Goal: Transaction & Acquisition: Purchase product/service

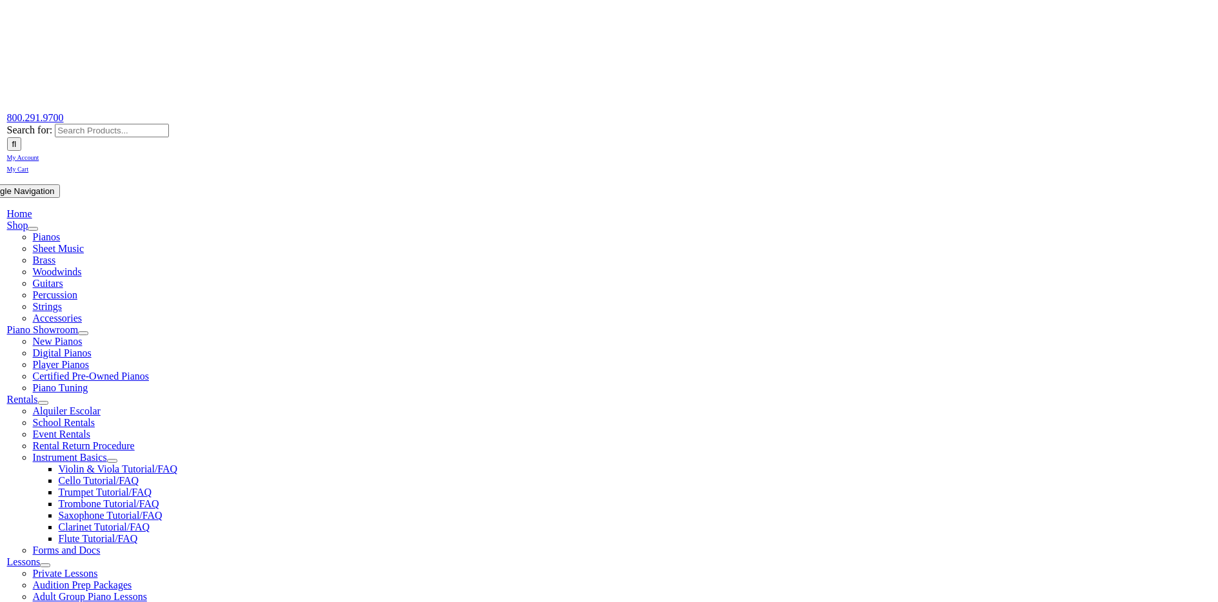
scroll to position [231, 0]
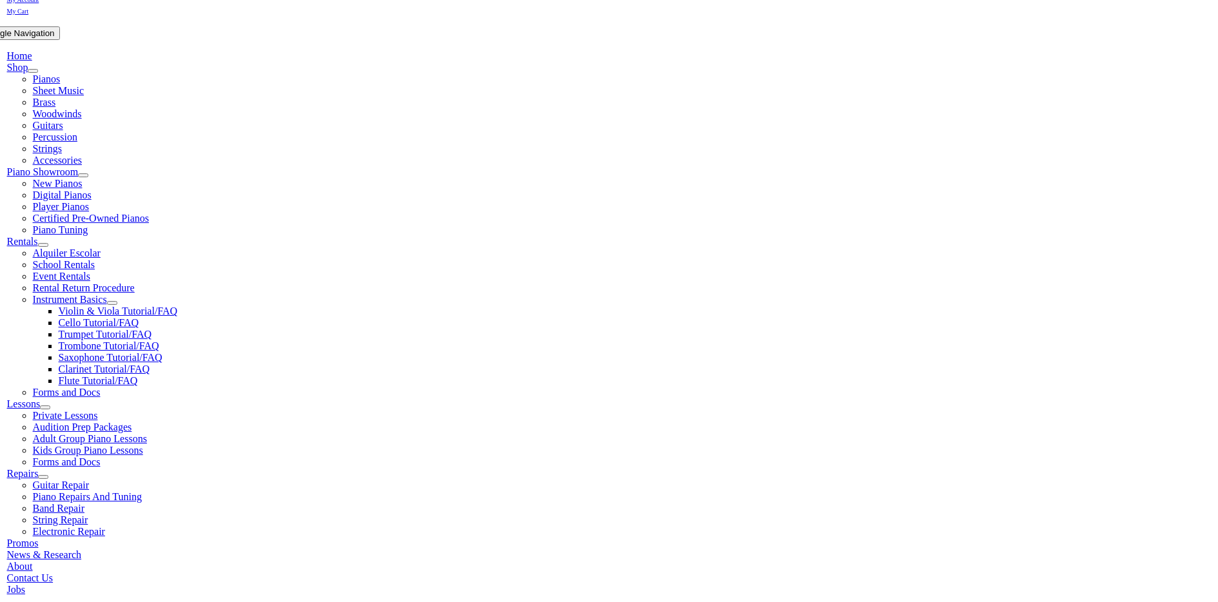
type input "scot"
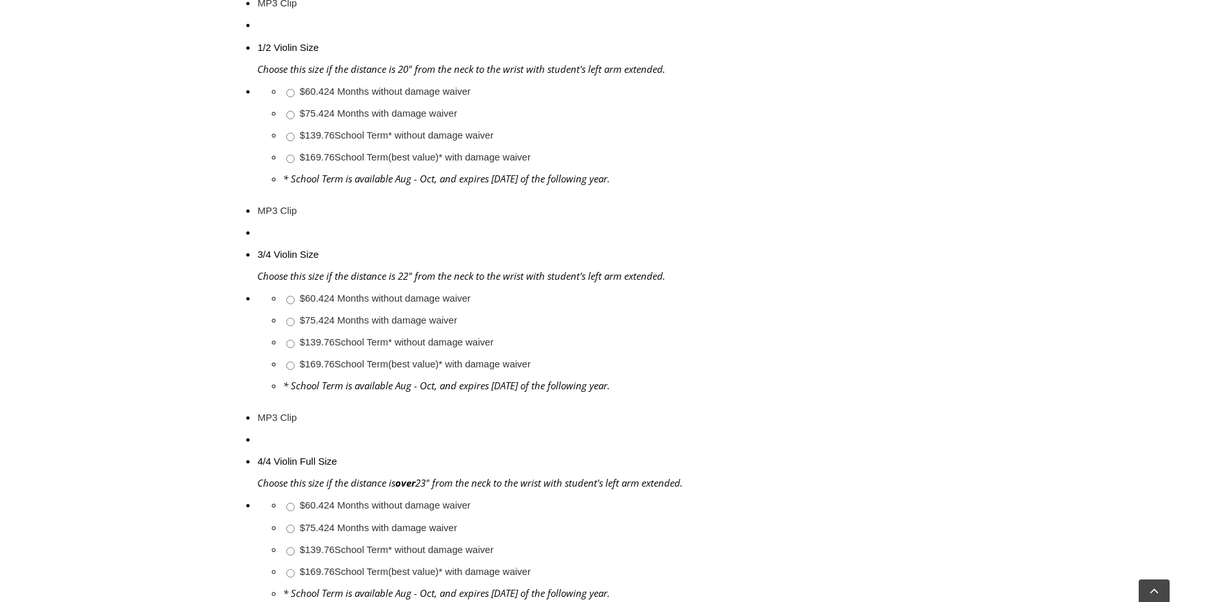
scroll to position [1129, 0]
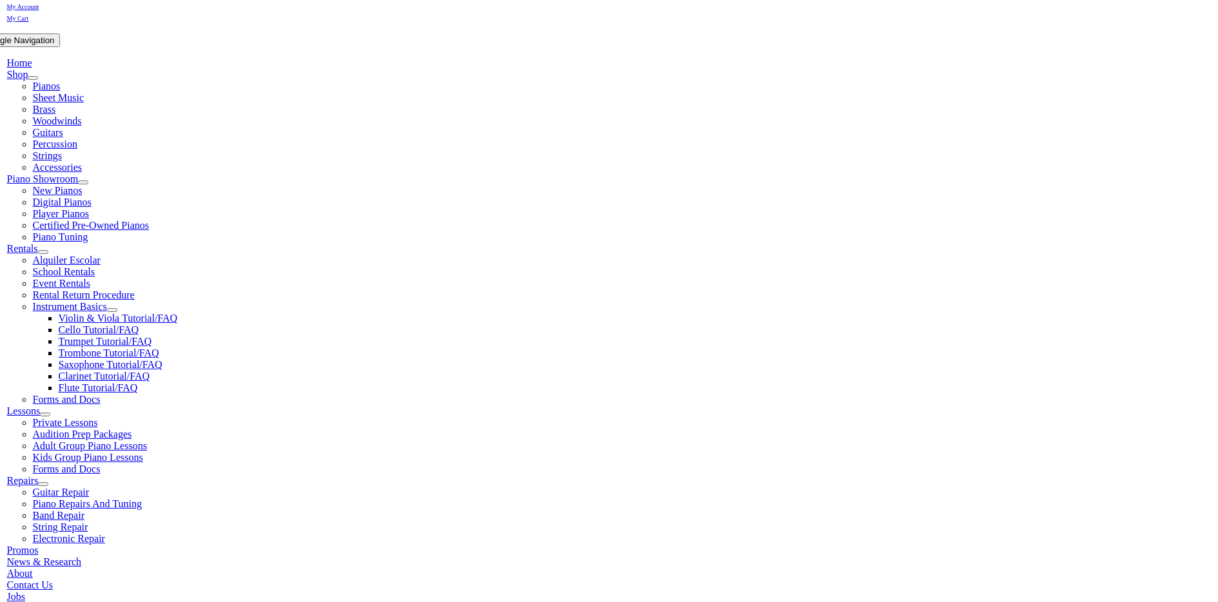
scroll to position [241, 0]
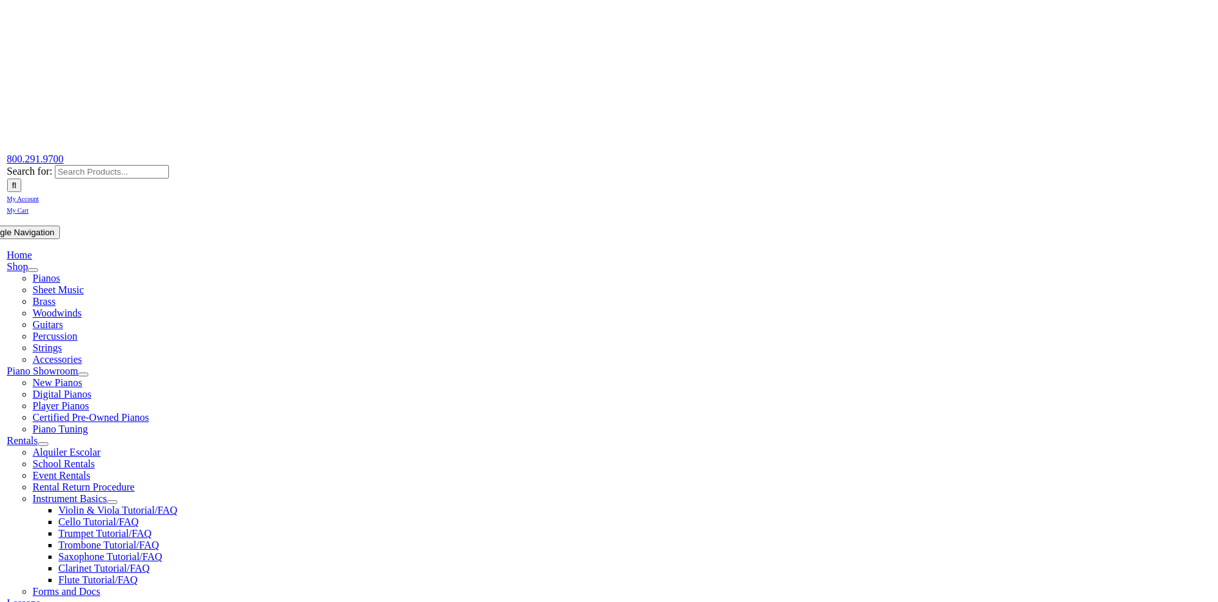
scroll to position [47, 0]
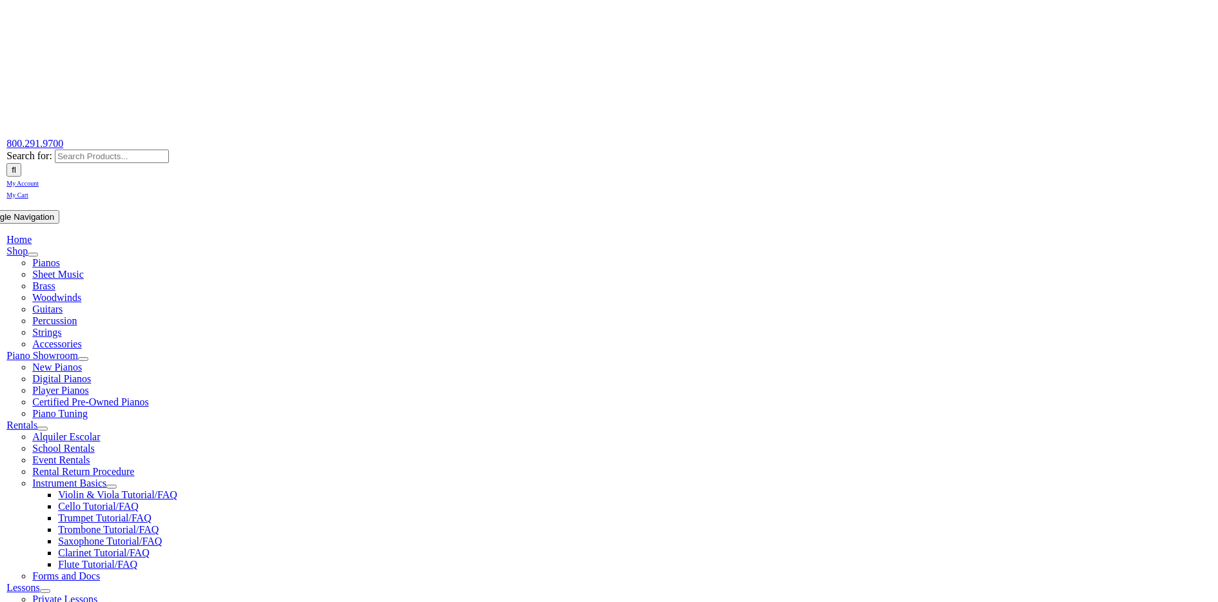
type input "Mara"
type input "1"
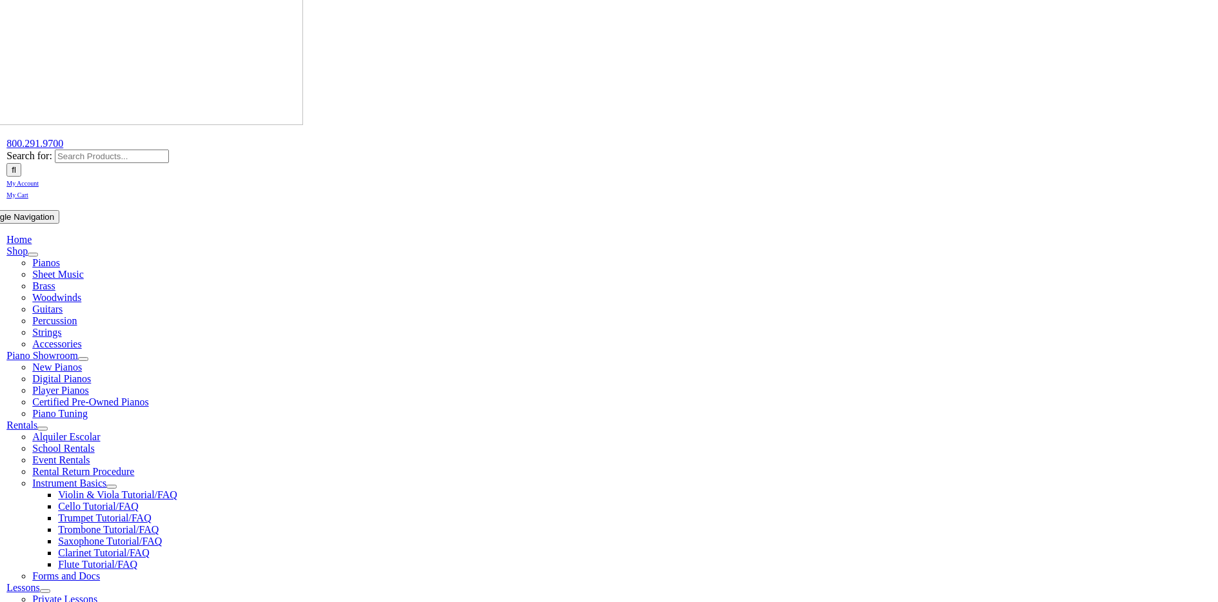
type input "[PERSON_NAME]"
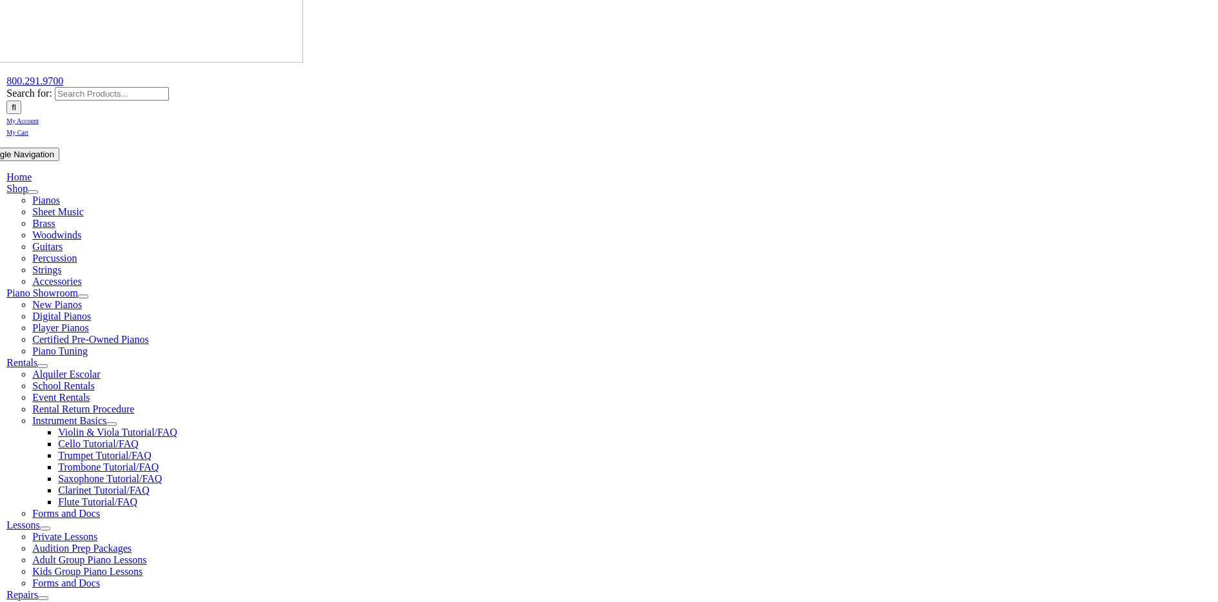
scroll to position [169, 0]
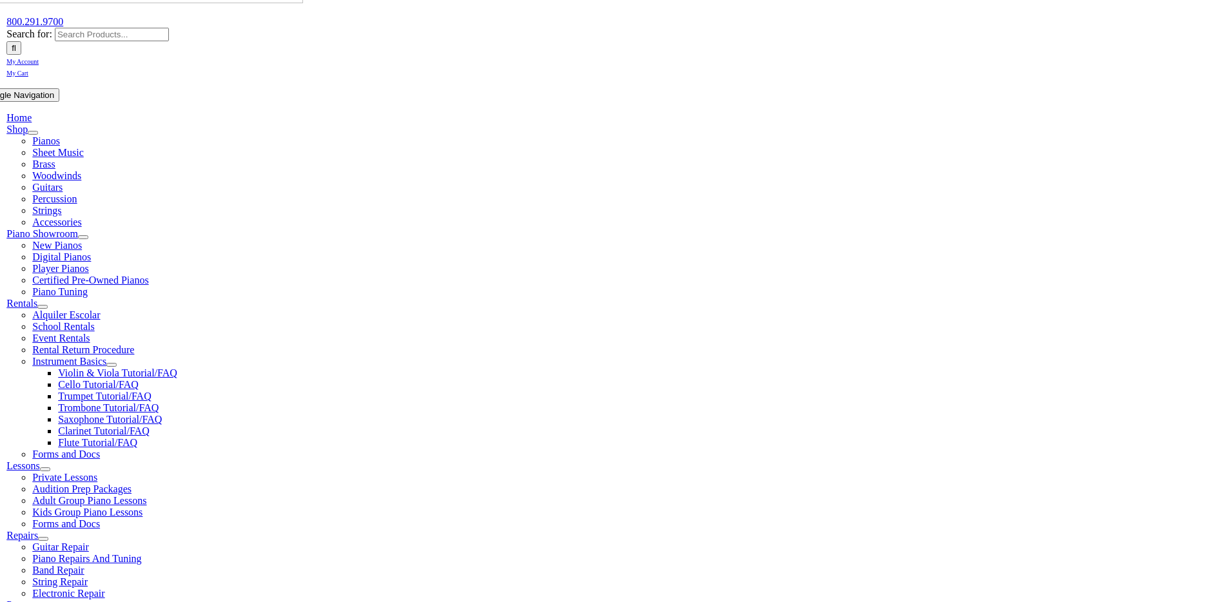
type input "Self Employed"
type input "4849959318"
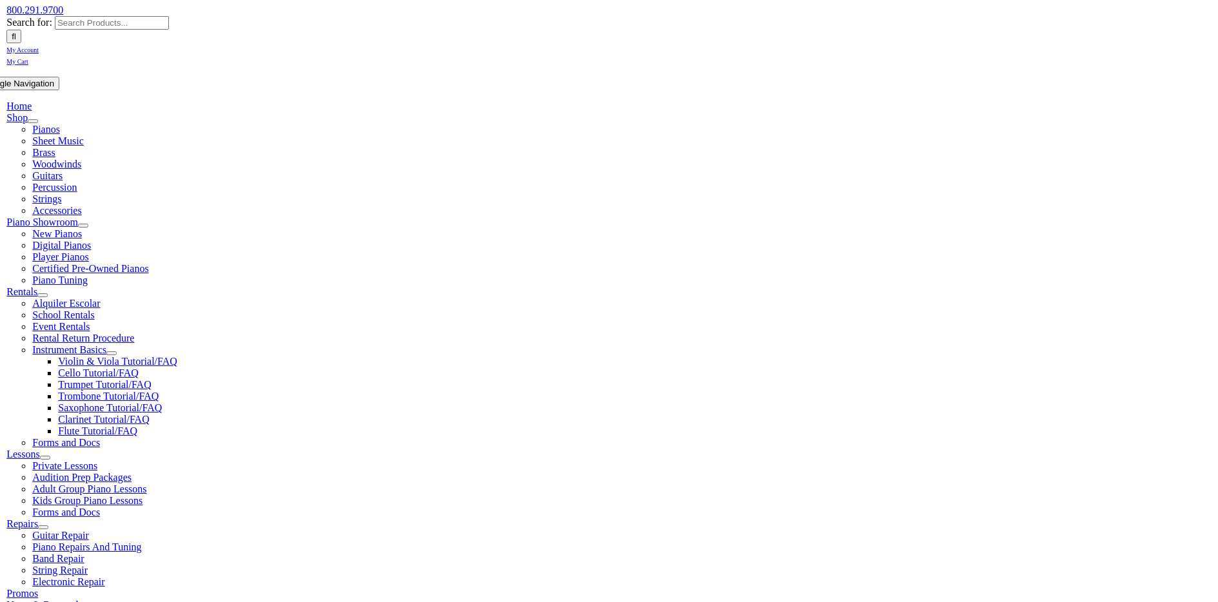
scroll to position [194, 0]
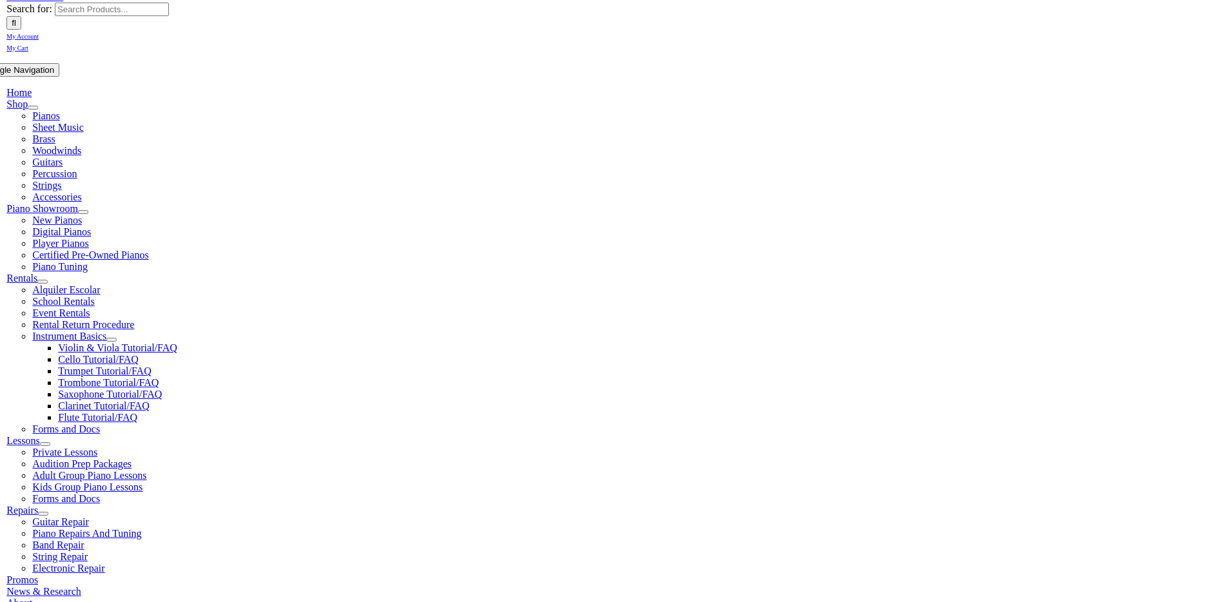
type input "24589857"
type input "07/04/1978"
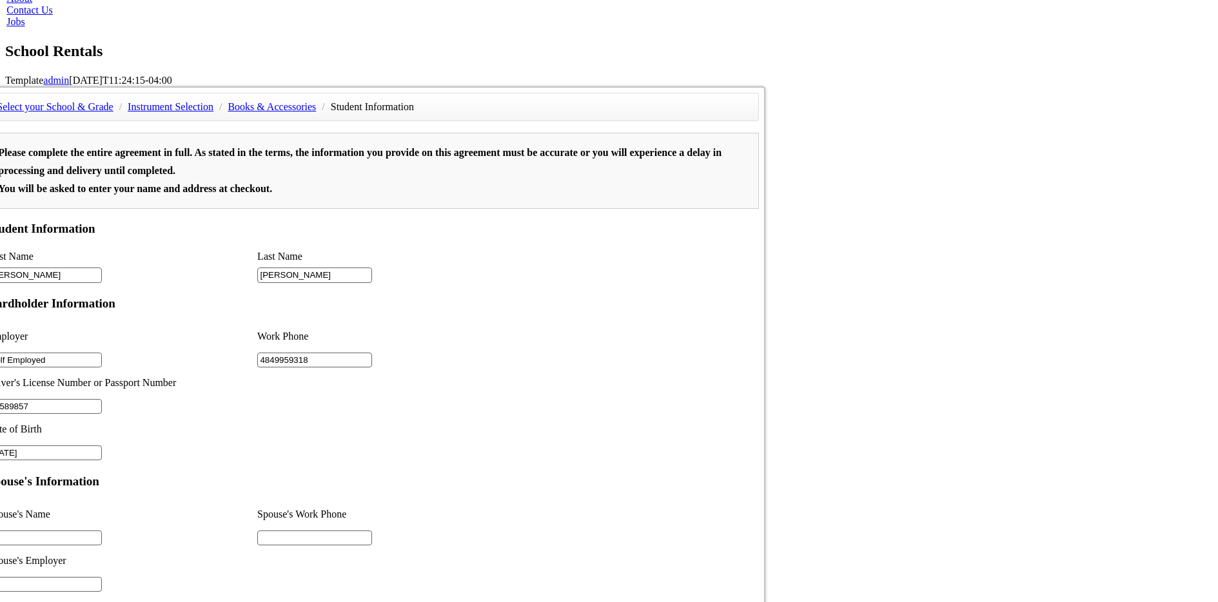
scroll to position [802, 0]
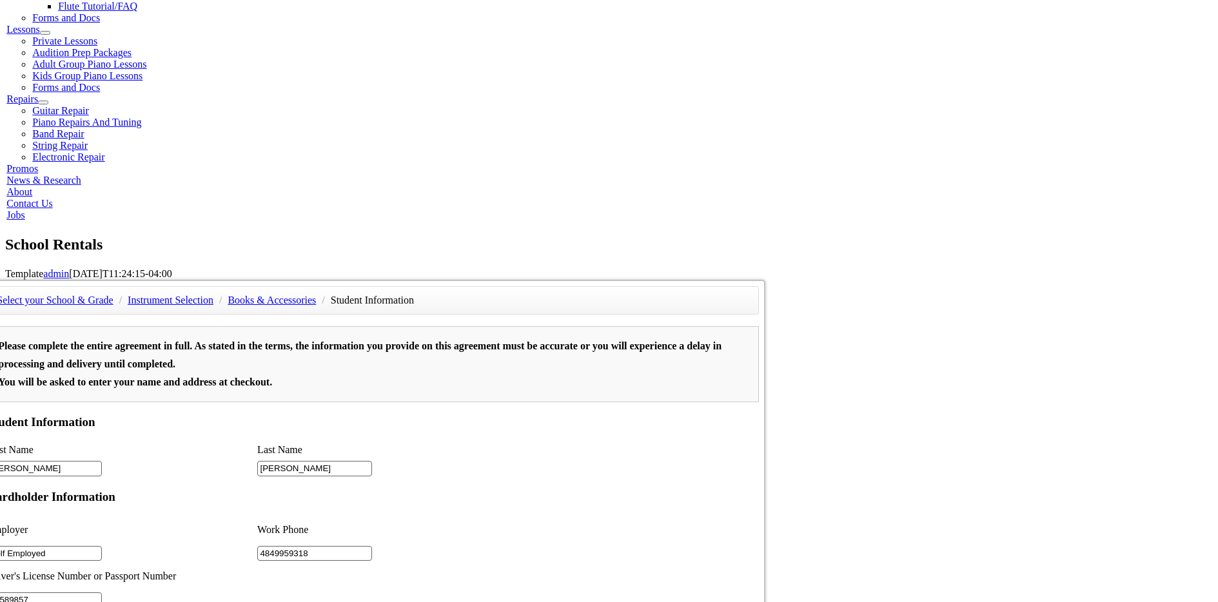
scroll to position [551, 0]
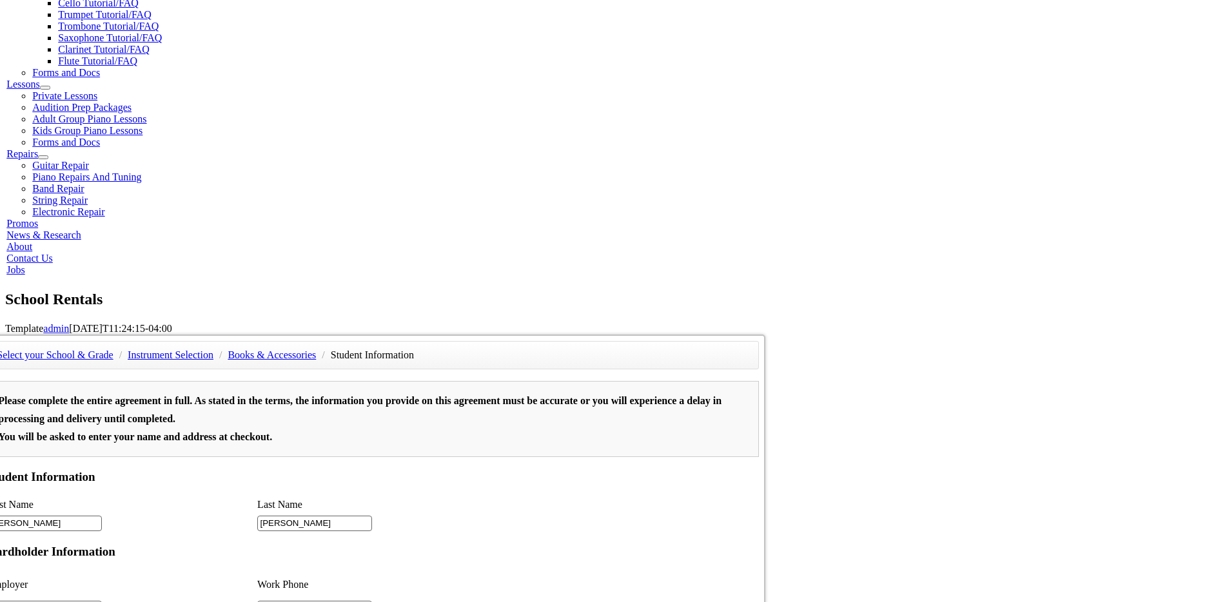
type input "April"
type input "NA"
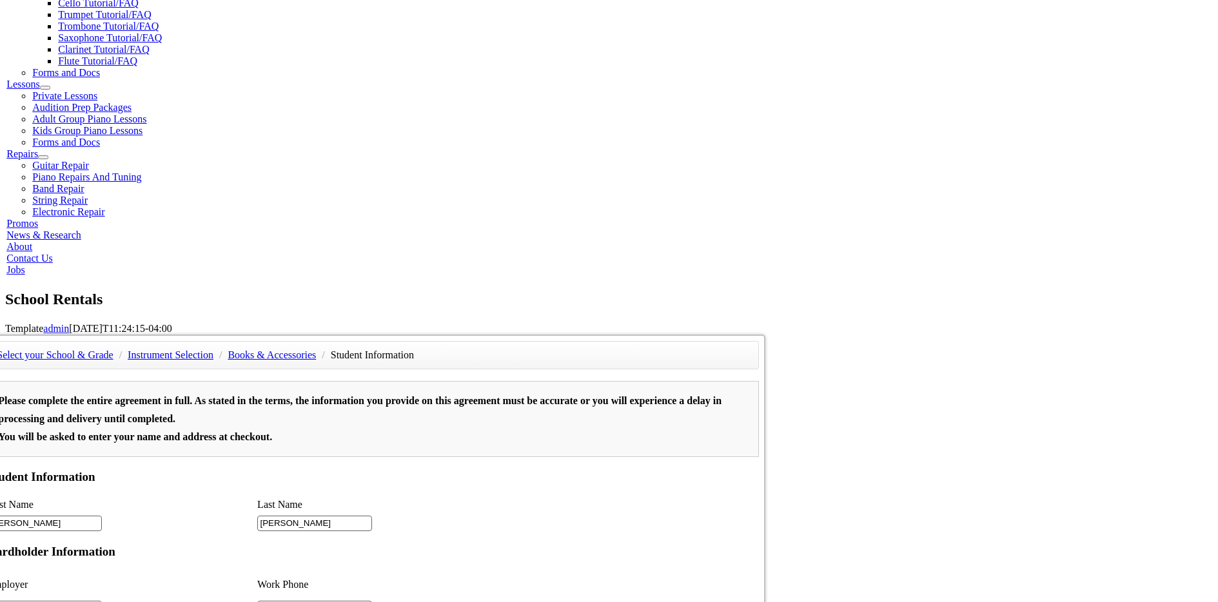
type input "1"
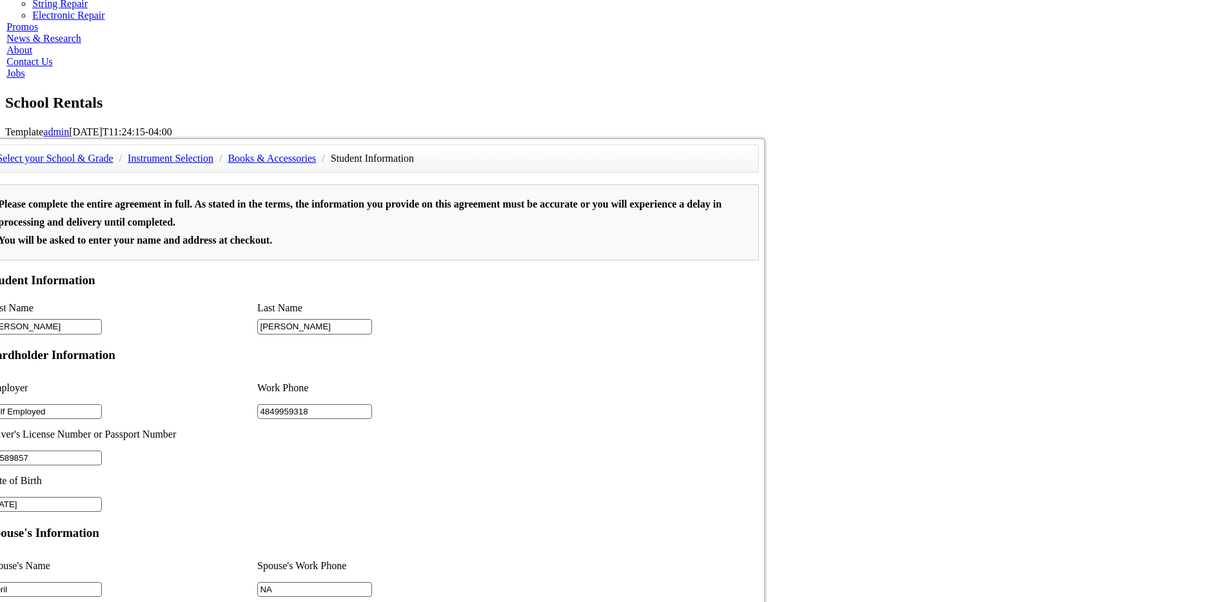
scroll to position [232, 0]
type input "NA"
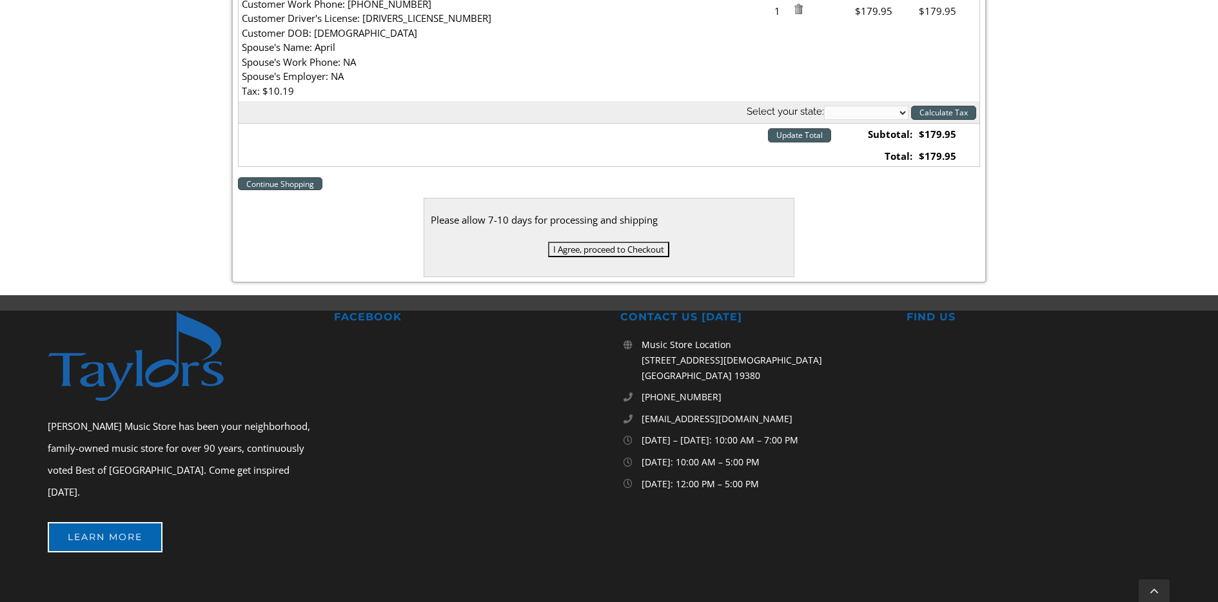
scroll to position [519, 0]
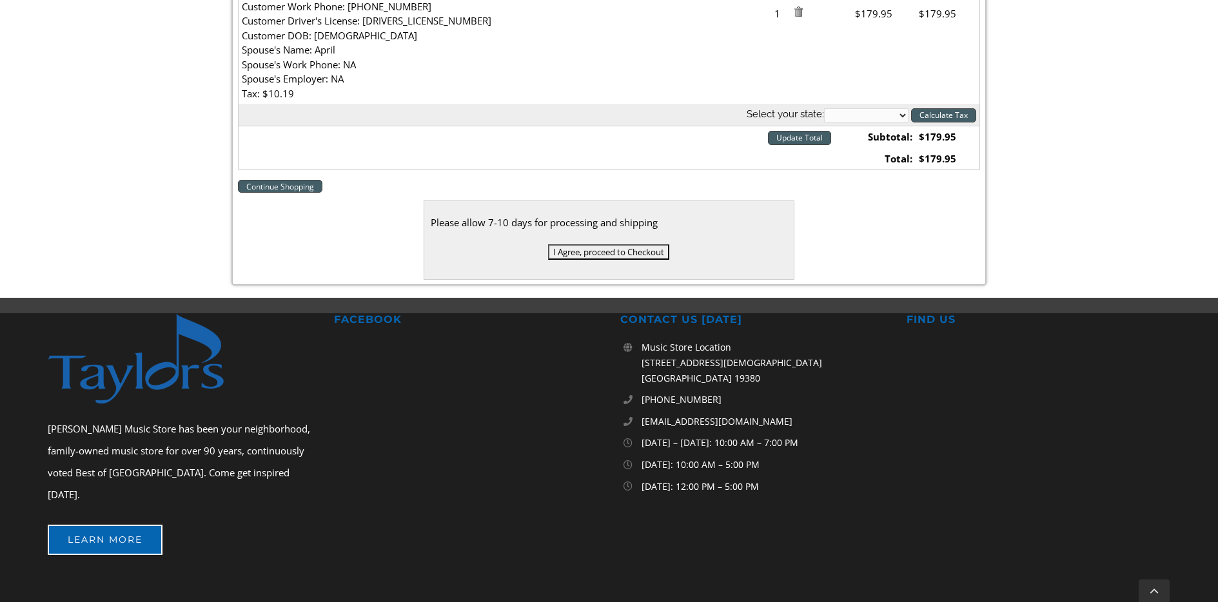
click at [616, 252] on input "I Agree, proceed to Checkout" at bounding box center [608, 251] width 121 height 15
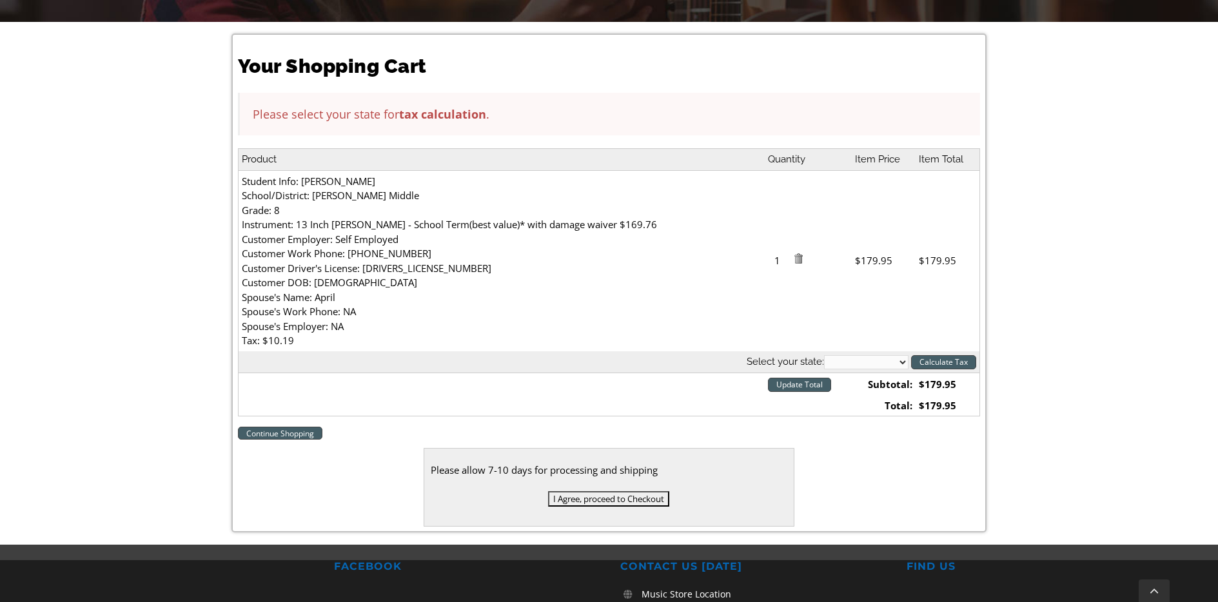
scroll to position [372, 0]
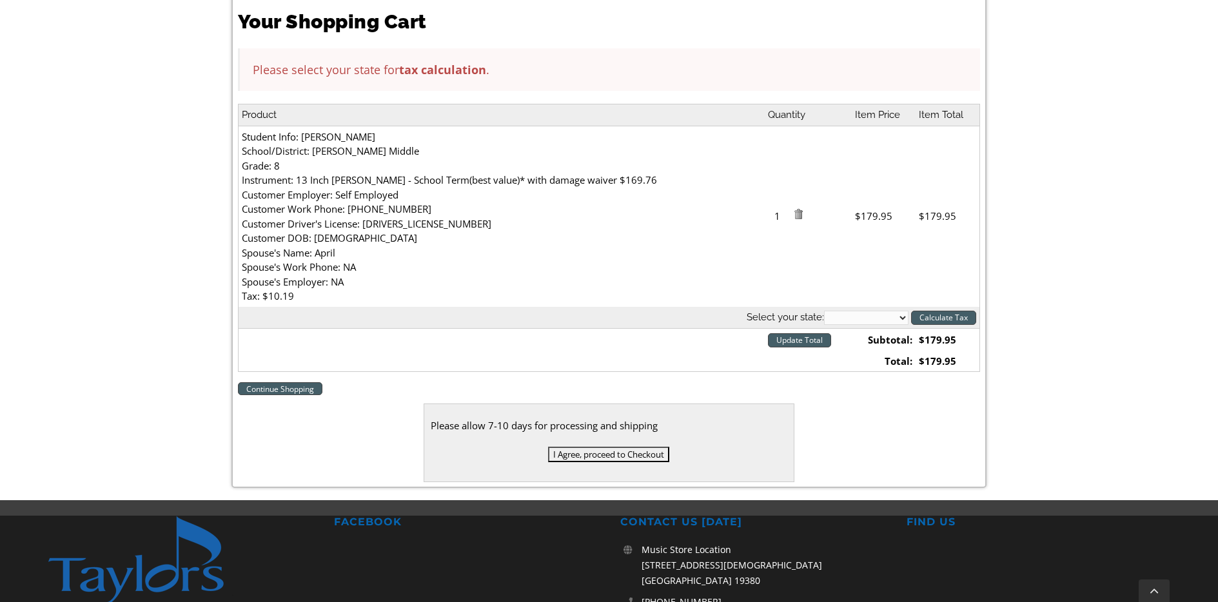
click at [832, 311] on select "Alabama Alaska Arizona Arkansas California Colorado Connecticut Delaware D. C. …" at bounding box center [866, 318] width 84 height 14
select select "PA"
click at [824, 311] on select "Alabama Alaska Arizona Arkansas California Colorado Connecticut Delaware D. C. …" at bounding box center [866, 318] width 84 height 14
click at [790, 340] on input "Update Total" at bounding box center [799, 340] width 63 height 14
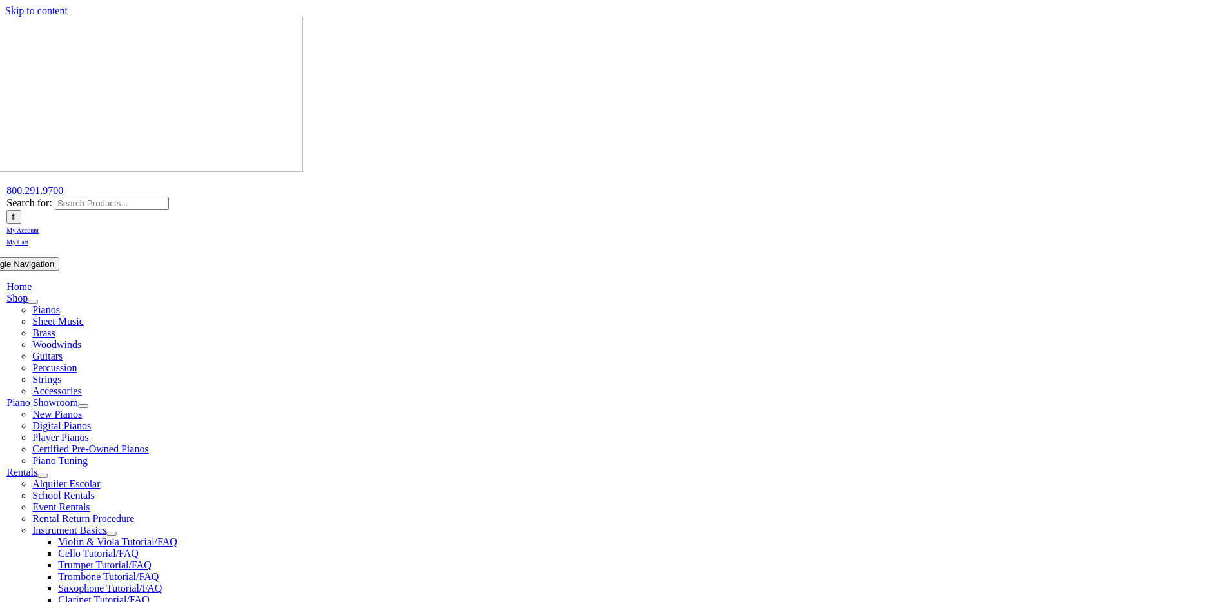
scroll to position [278, 0]
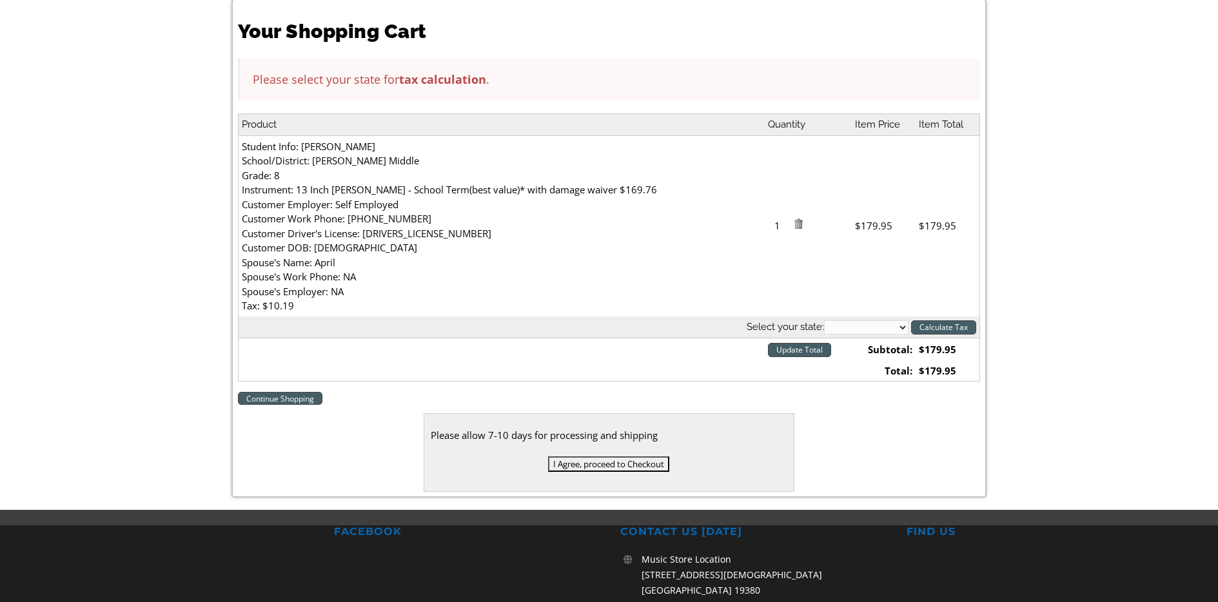
scroll to position [375, 0]
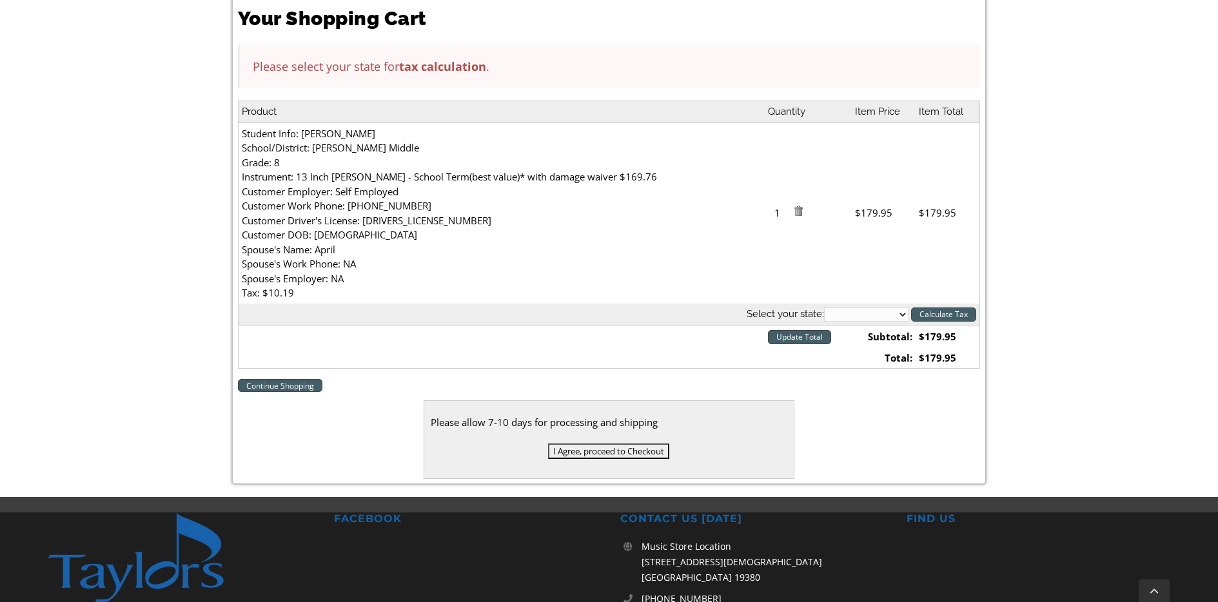
click at [834, 315] on select "Alabama Alaska Arizona Arkansas California Colorado Connecticut Delaware D. C. …" at bounding box center [866, 315] width 84 height 14
select select "PA"
click at [824, 308] on select "Alabama Alaska Arizona Arkansas California Colorado Connecticut Delaware D. C. …" at bounding box center [866, 315] width 84 height 14
click at [611, 454] on input "I Agree, proceed to Checkout" at bounding box center [608, 451] width 121 height 15
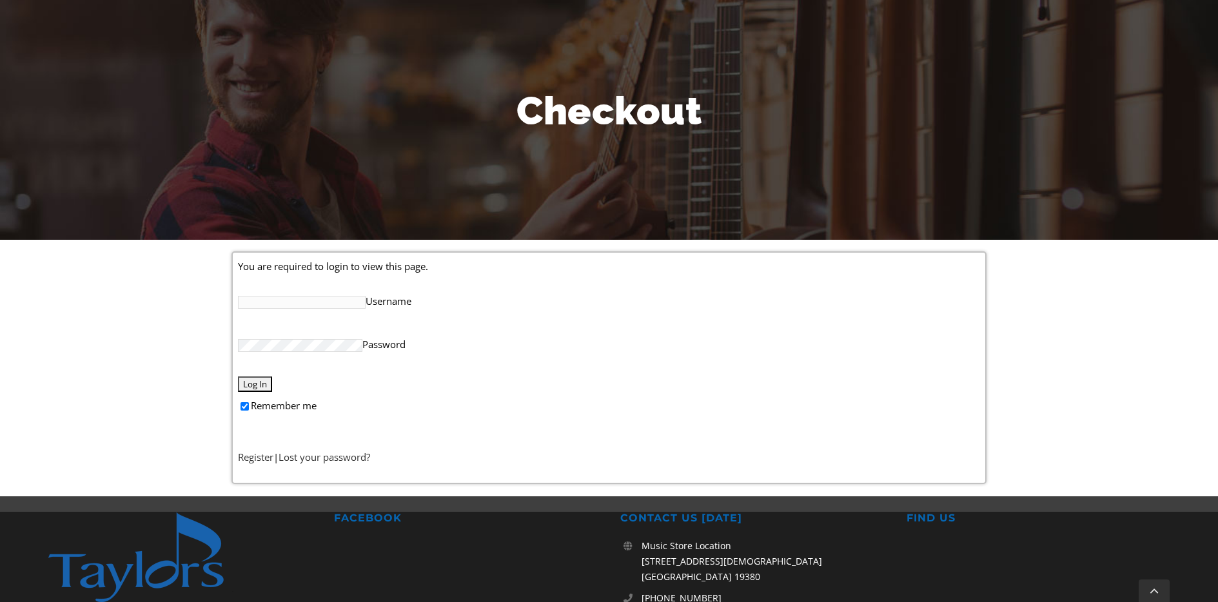
scroll to position [139, 0]
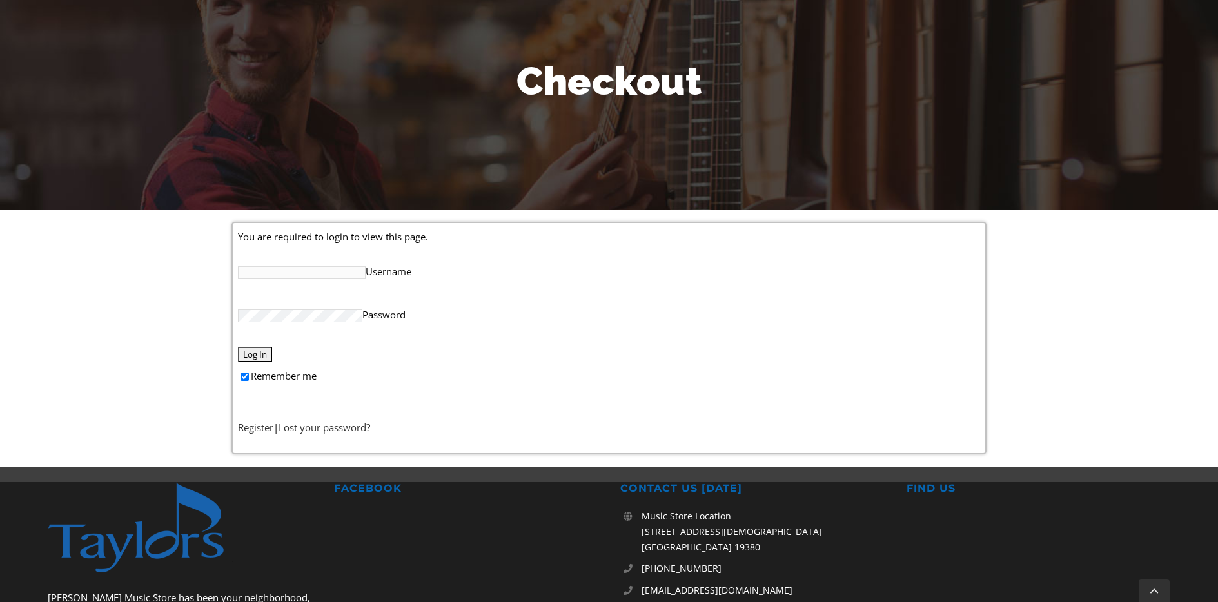
type input "[EMAIL_ADDRESS][DOMAIN_NAME]"
click at [261, 355] on input "Log In" at bounding box center [255, 354] width 34 height 15
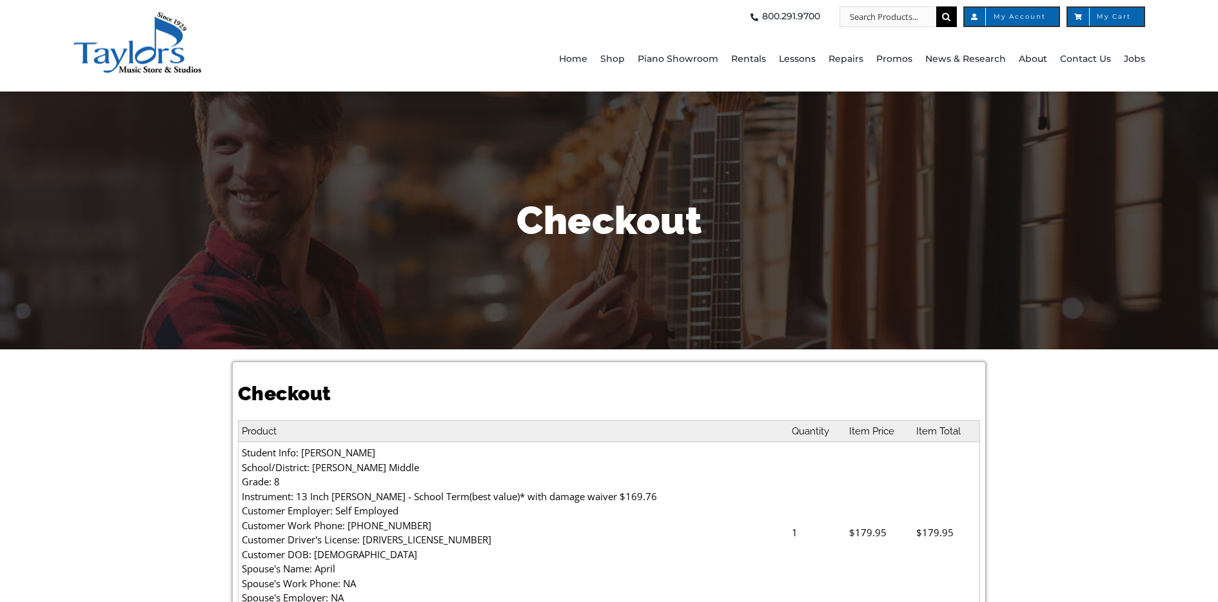
select select
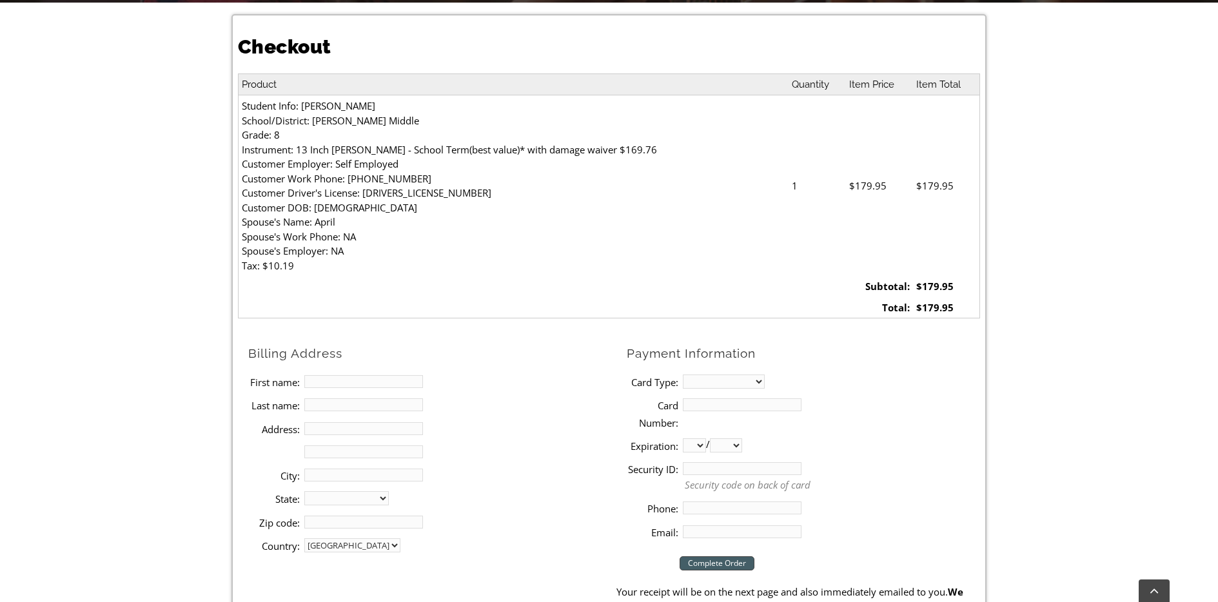
scroll to position [450, 0]
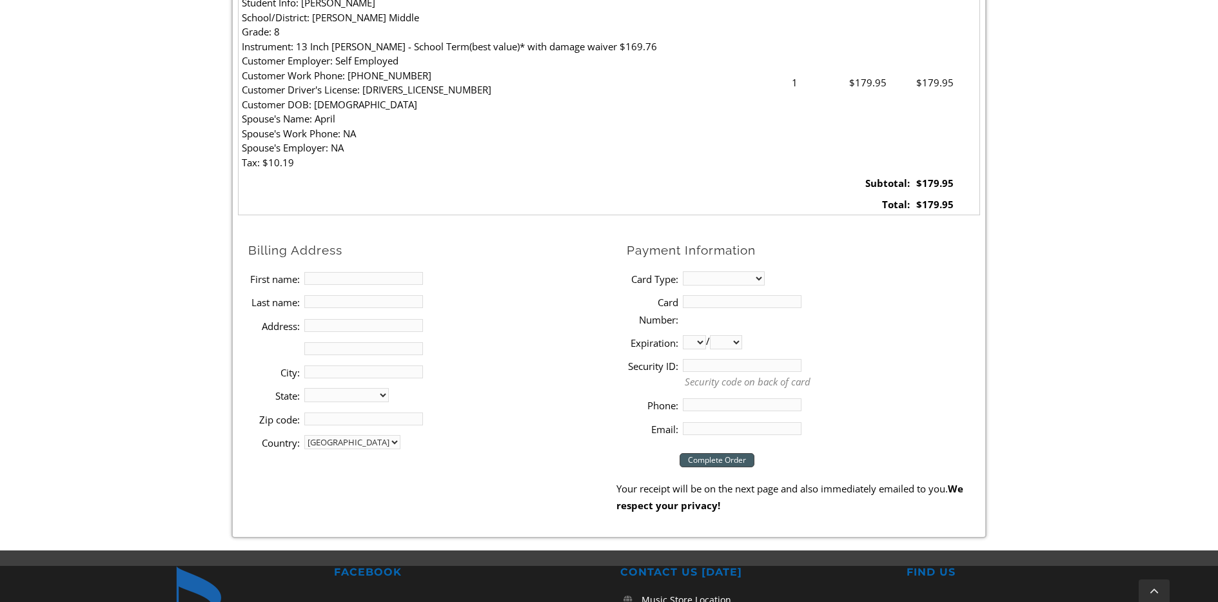
click at [354, 279] on input "First name:" at bounding box center [363, 278] width 119 height 13
type input "[PERSON_NAME]"
type input "[STREET_ADDRESS][PERSON_NAME]"
type input "[GEOGRAPHIC_DATA]"
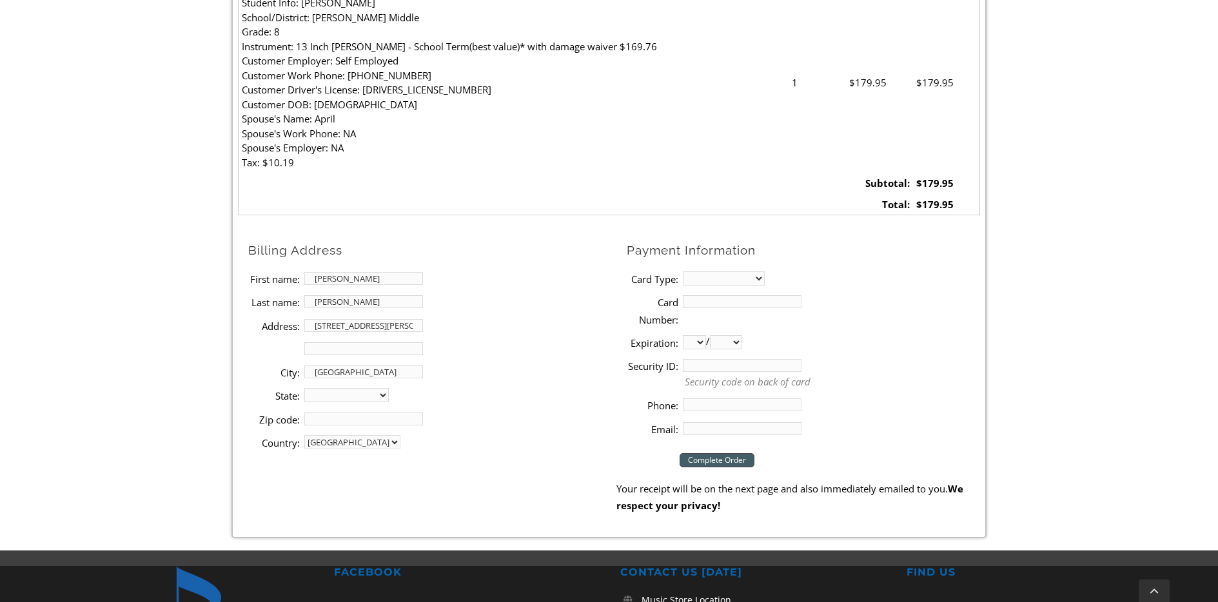
select select "PA"
type input "19320"
type input "4849959318"
click at [756, 431] on input "[EMAIL_ADDRESS][DOMAIN_NAME]" at bounding box center [742, 428] width 119 height 13
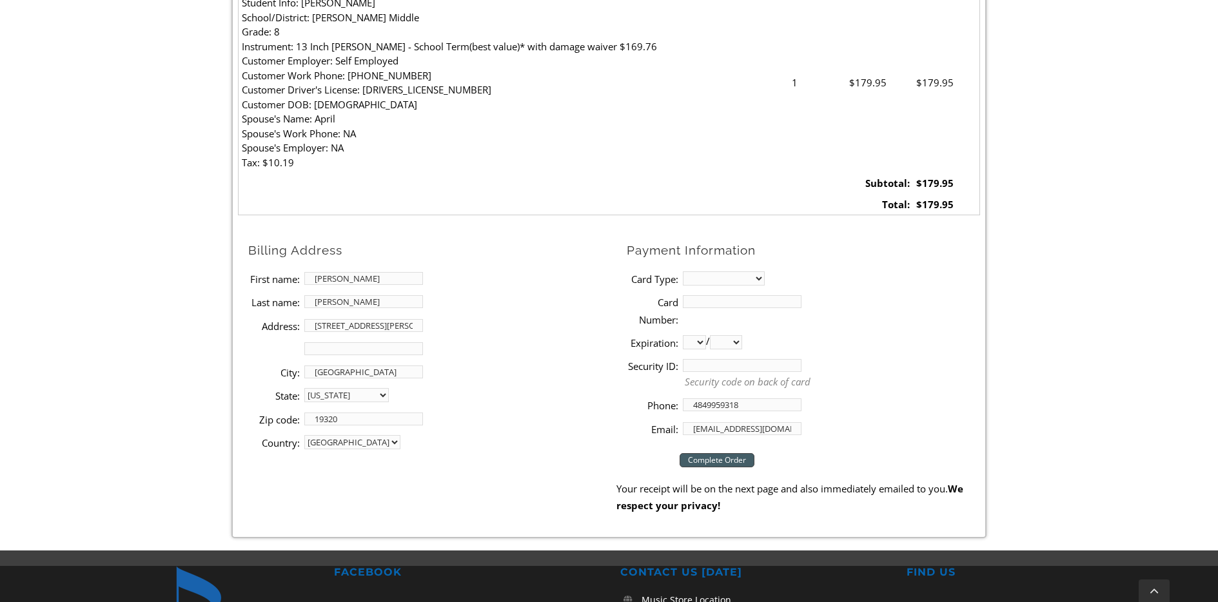
type input "[EMAIL_ADDRESS][DOMAIN_NAME]"
click at [732, 273] on select "MasterCard Visa American Express Discover" at bounding box center [724, 278] width 82 height 14
select select "visa"
click at [683, 271] on select "MasterCard Visa American Express Discover" at bounding box center [724, 278] width 82 height 14
click at [731, 301] on input "Card Number:" at bounding box center [742, 301] width 119 height 13
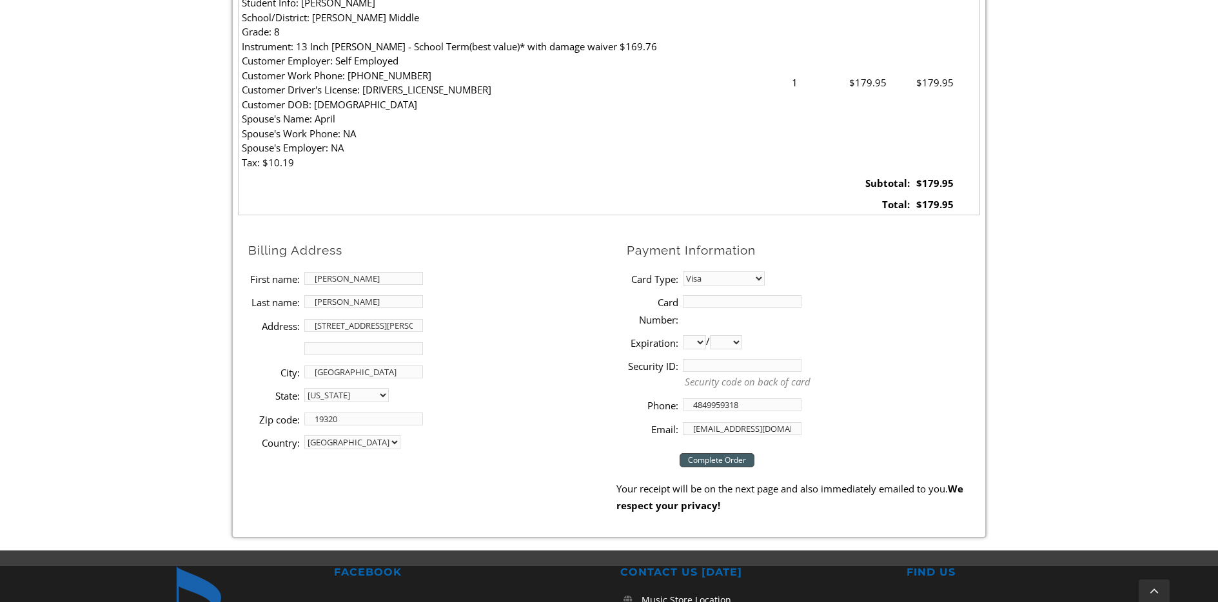
type input "[CREDIT_CARD_NUMBER]"
select select "11"
select select "2028"
click at [729, 364] on input "Security ID:" at bounding box center [742, 365] width 119 height 13
type input "065"
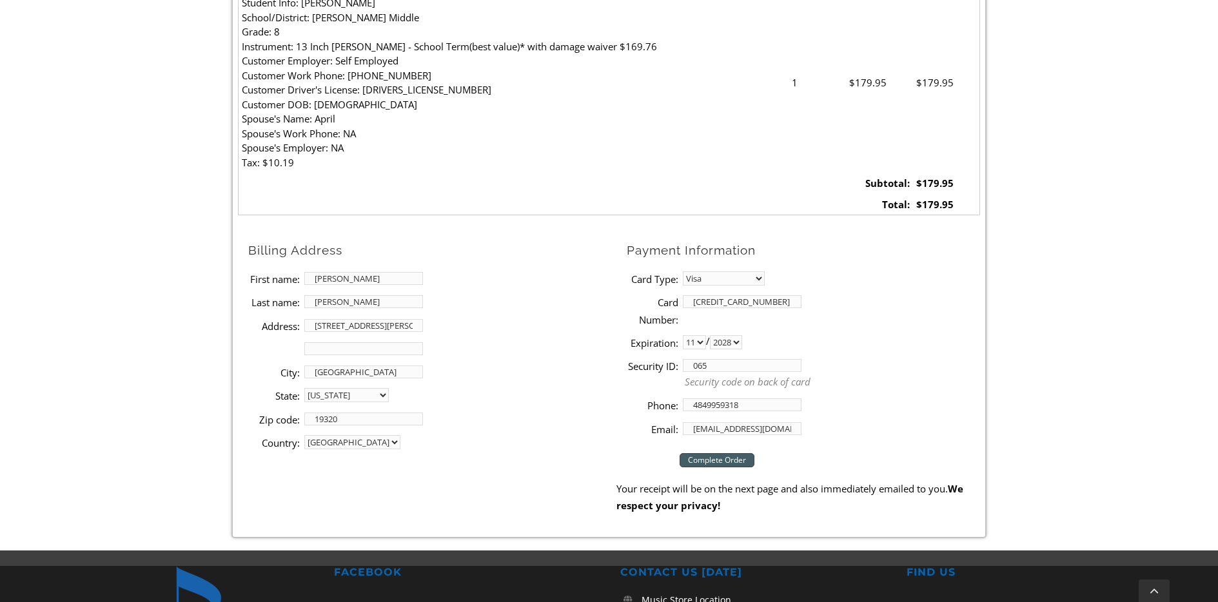
click at [735, 462] on input "Complete Order" at bounding box center [717, 460] width 75 height 14
